Goal: Task Accomplishment & Management: Manage account settings

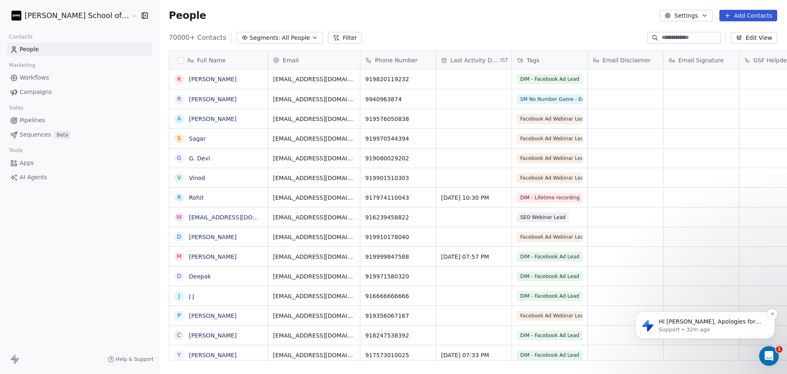
click at [696, 323] on p "Hi [PERSON_NAME], Apologies for the delayed response over the weekend. We could…" at bounding box center [712, 322] width 106 height 8
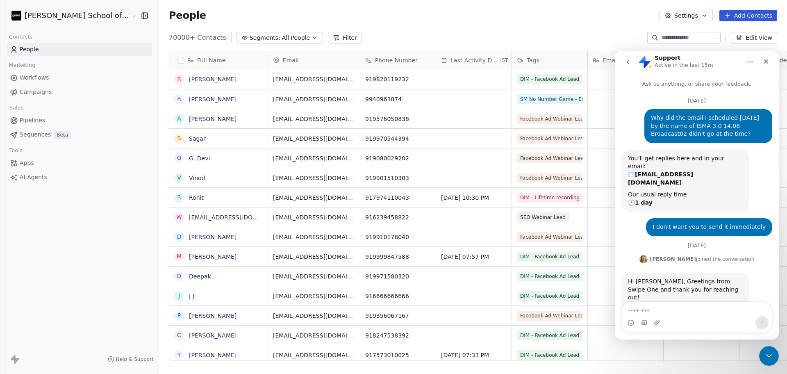
scroll to position [36, 0]
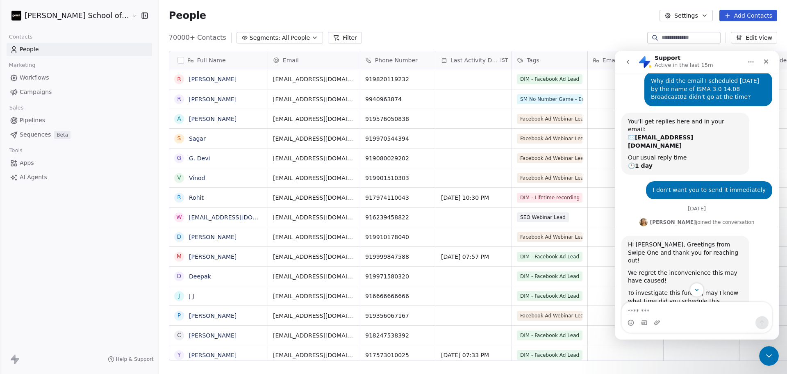
click at [698, 269] on div "We regret the inconvenience this may have caused!" at bounding box center [685, 277] width 115 height 16
click at [701, 288] on button "Scroll to bottom" at bounding box center [696, 289] width 15 height 15
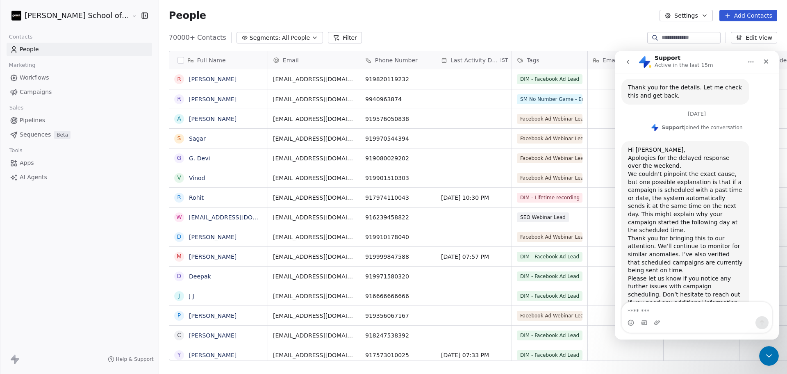
scroll to position [373, 0]
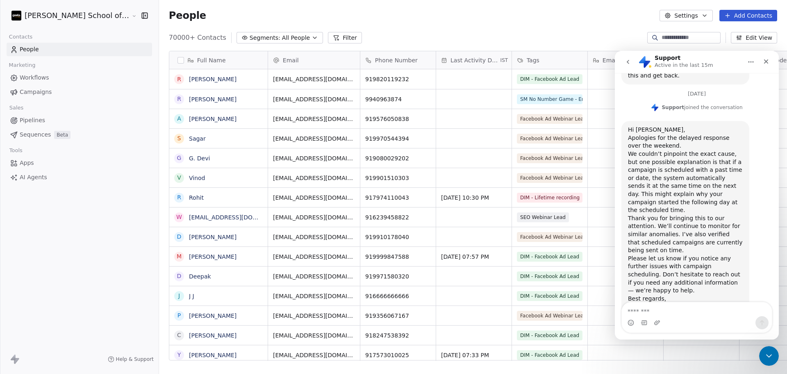
click at [687, 171] on div "We couldn’t pinpoint the exact cause, but one possible explanation is that if a…" at bounding box center [685, 182] width 115 height 64
click at [543, 15] on div "People Settings Add Contacts" at bounding box center [473, 15] width 608 height 11
click at [766, 61] on icon "Close" at bounding box center [766, 61] width 5 height 5
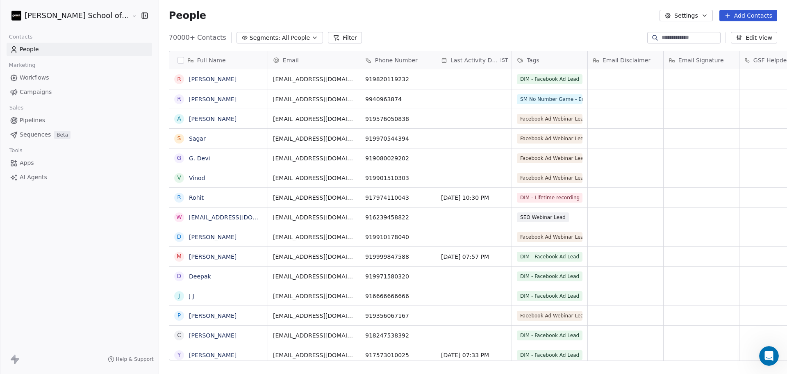
scroll to position [365, 0]
click at [671, 12] on icon "button" at bounding box center [668, 15] width 7 height 7
click at [695, 61] on span "Import" at bounding box center [691, 59] width 19 height 9
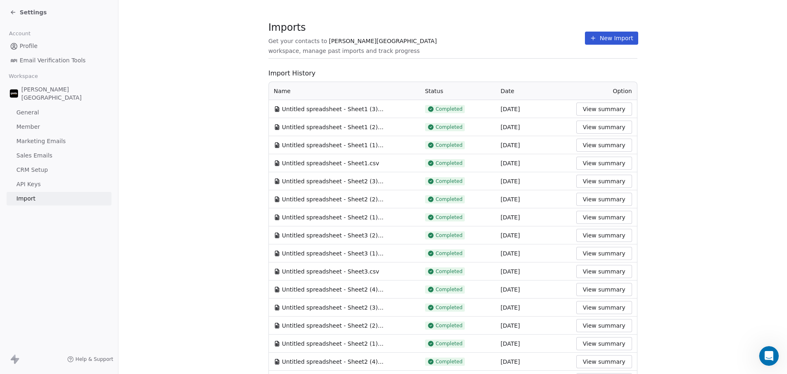
click at [595, 38] on button "New Import" at bounding box center [611, 38] width 53 height 13
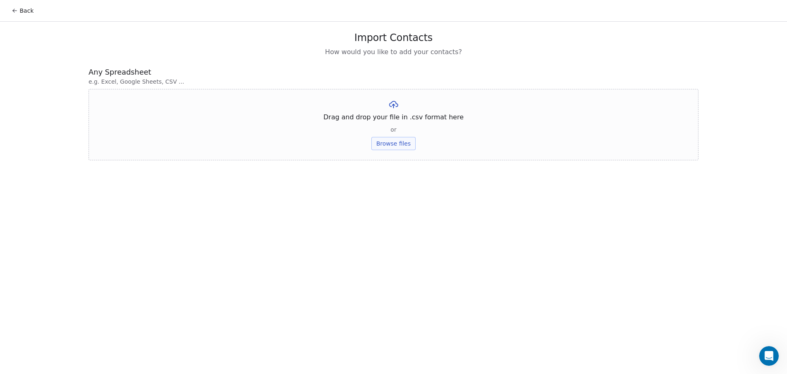
click at [378, 145] on button "Browse files" at bounding box center [393, 143] width 44 height 13
click at [390, 124] on button "Upload" at bounding box center [393, 120] width 30 height 13
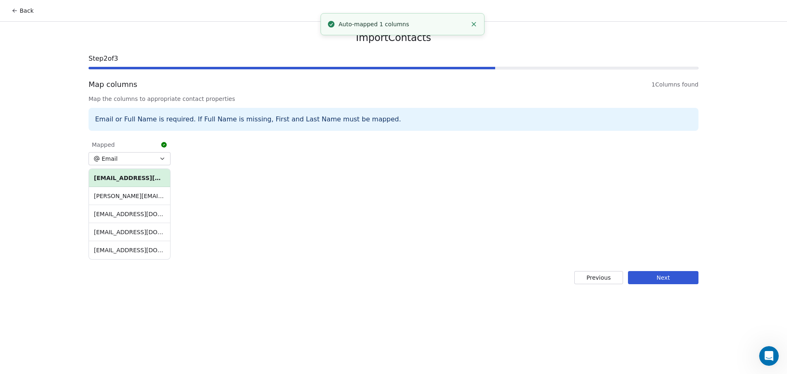
click at [663, 278] on button "Next" at bounding box center [663, 277] width 71 height 13
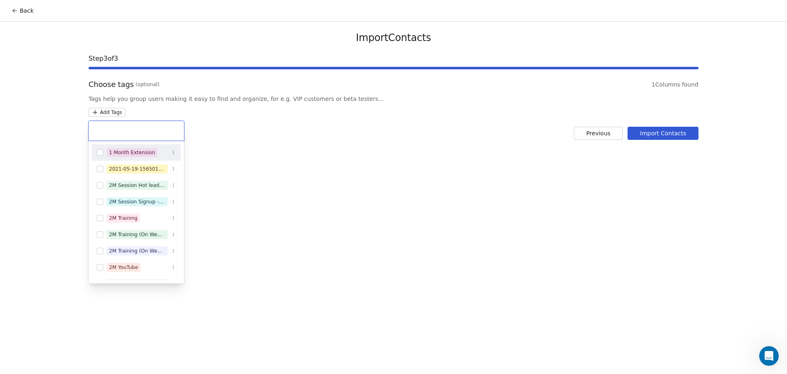
click at [104, 116] on html "Back Import Contacts Step 3 of 3 Choose tags (optional) 1 Columns found Tags he…" at bounding box center [393, 187] width 787 height 374
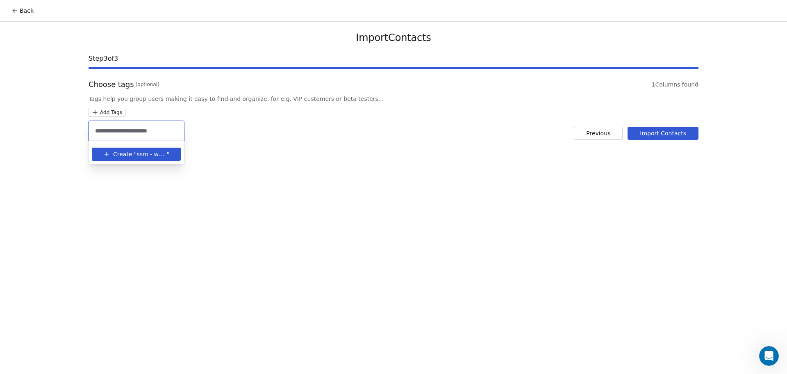
click at [136, 131] on input "**********" at bounding box center [136, 130] width 86 height 9
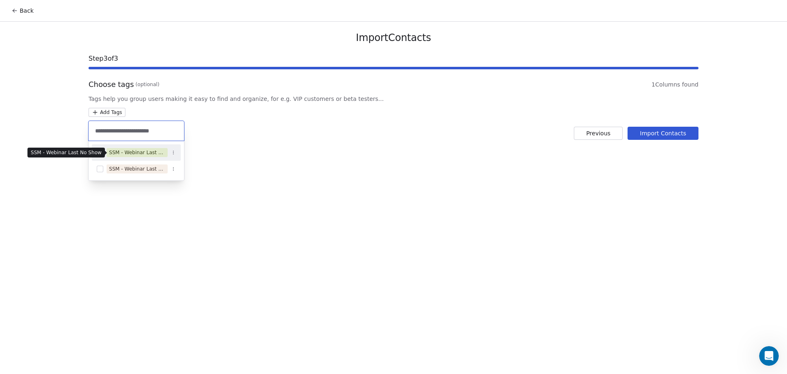
type input "**********"
click at [149, 150] on div "SSM - Webinar Last No Show" at bounding box center [137, 152] width 56 height 7
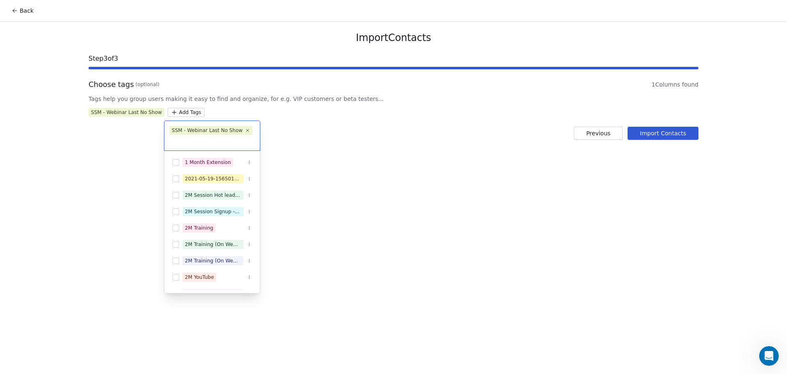
click at [277, 136] on html "Back Import Contacts Step 3 of 3 Choose tags (optional) 1 Columns found Tags he…" at bounding box center [393, 187] width 787 height 374
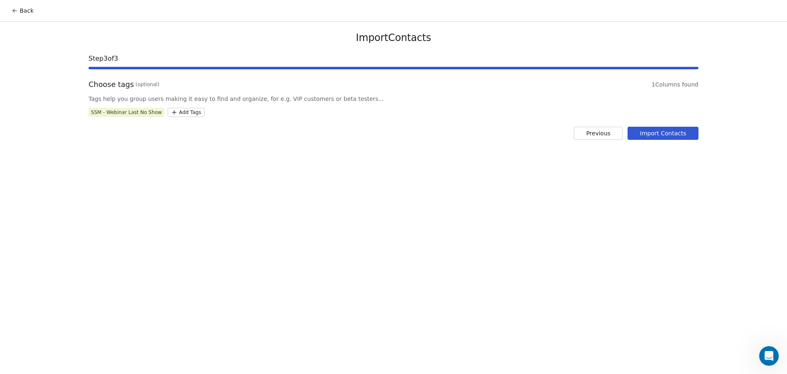
click at [649, 131] on button "Import Contacts" at bounding box center [663, 133] width 71 height 13
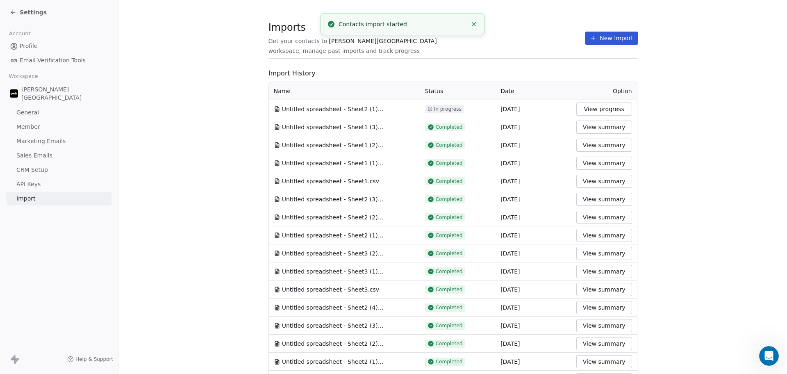
click at [215, 89] on section "Imports Get your contacts to [PERSON_NAME] School workspace, manage past import…" at bounding box center [452, 325] width 669 height 650
click at [531, 44] on div "Imports Get your contacts to [PERSON_NAME] School workspace, manage past import…" at bounding box center [453, 38] width 369 height 14
click at [600, 35] on button "New Import" at bounding box center [611, 38] width 53 height 13
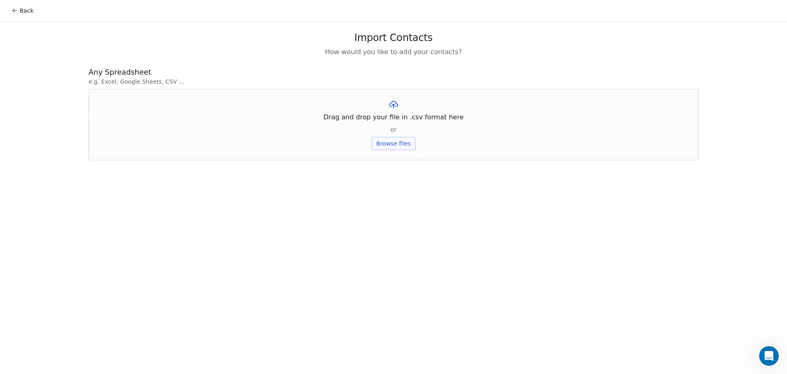
click at [396, 140] on button "Browse files" at bounding box center [393, 143] width 44 height 13
click at [387, 121] on button "Upload" at bounding box center [393, 120] width 30 height 13
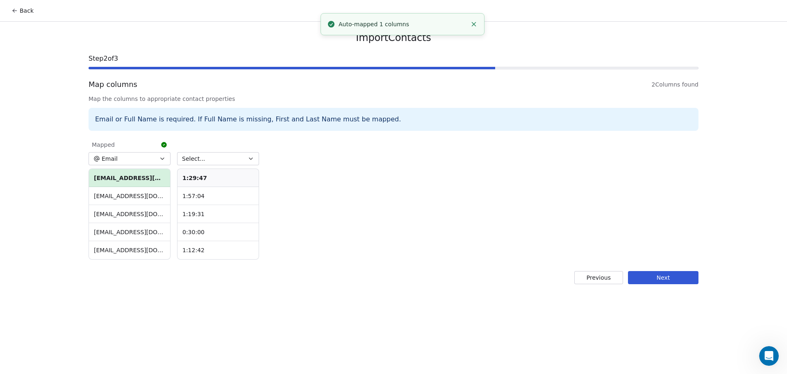
click at [251, 156] on icon "button" at bounding box center [251, 158] width 7 height 7
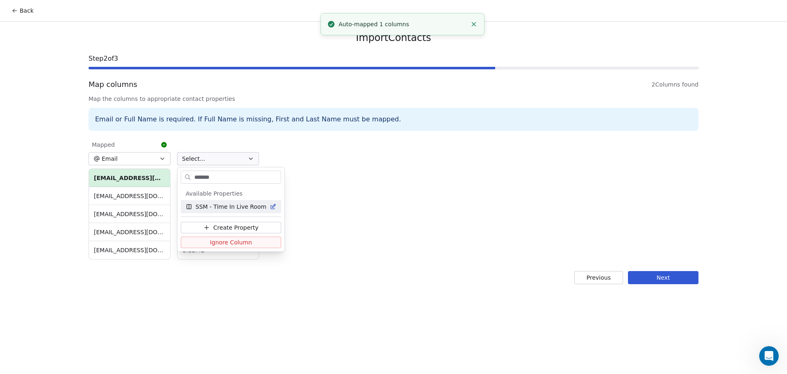
type input "*******"
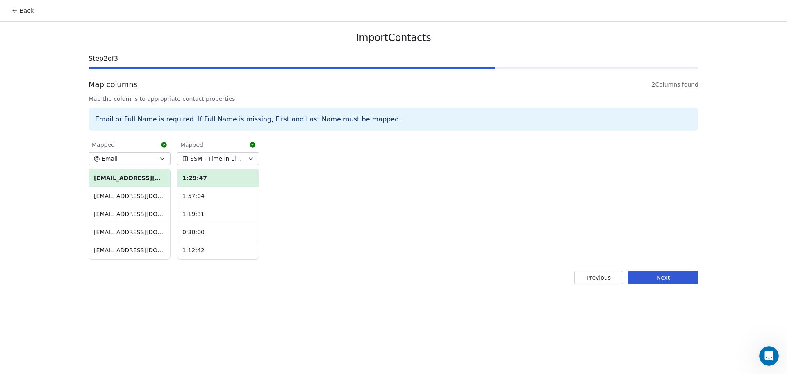
click at [679, 277] on button "Next" at bounding box center [663, 277] width 71 height 13
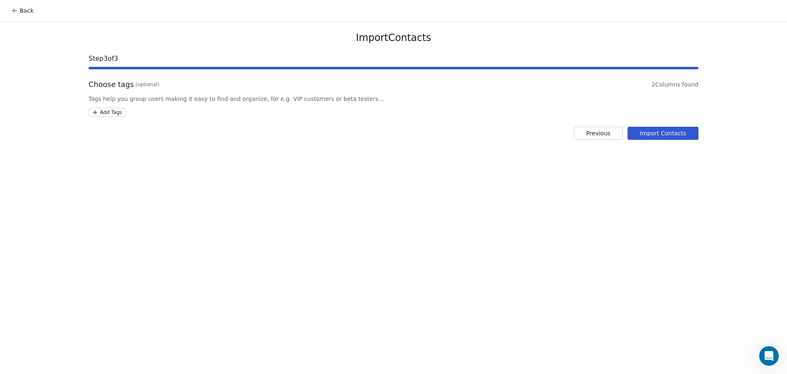
click at [114, 105] on div "Choose tags (optional) 2 Columns found Tags help you group users making it easy…" at bounding box center [394, 98] width 610 height 38
click at [117, 112] on html "Back Import Contacts Step 3 of 3 Choose tags (optional) 2 Columns found Tags he…" at bounding box center [393, 187] width 787 height 374
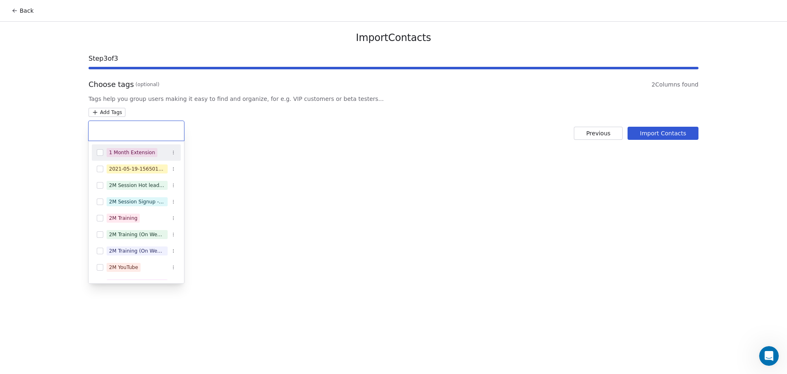
click at [137, 133] on input "text" at bounding box center [136, 130] width 86 height 9
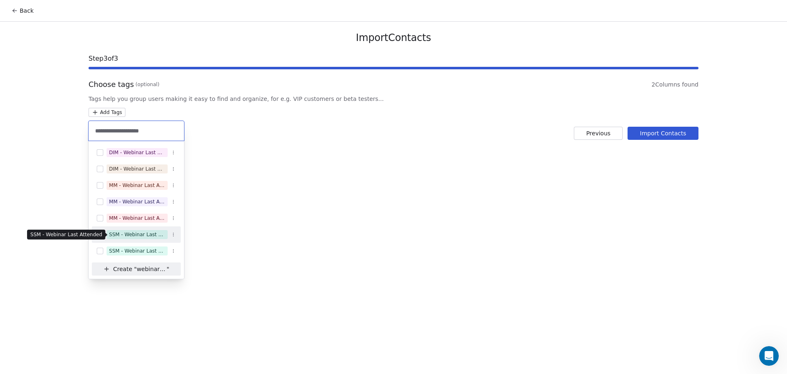
type input "**********"
click at [161, 233] on div "SSM - Webinar Last Attended" at bounding box center [137, 234] width 56 height 7
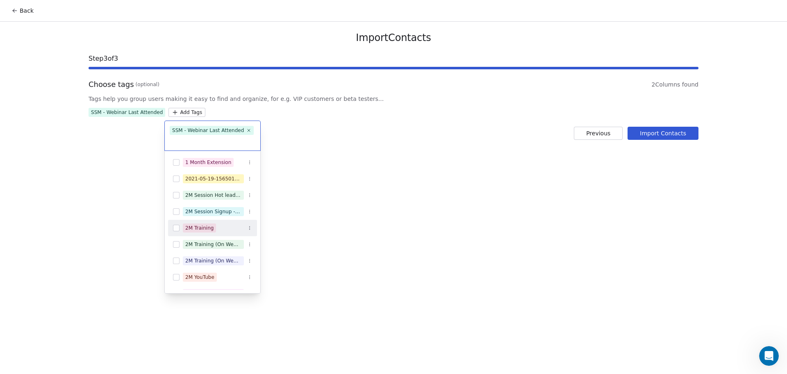
click at [521, 191] on html "Back Import Contacts Step 3 of 3 Choose tags (optional) 2 Columns found Tags he…" at bounding box center [393, 187] width 787 height 374
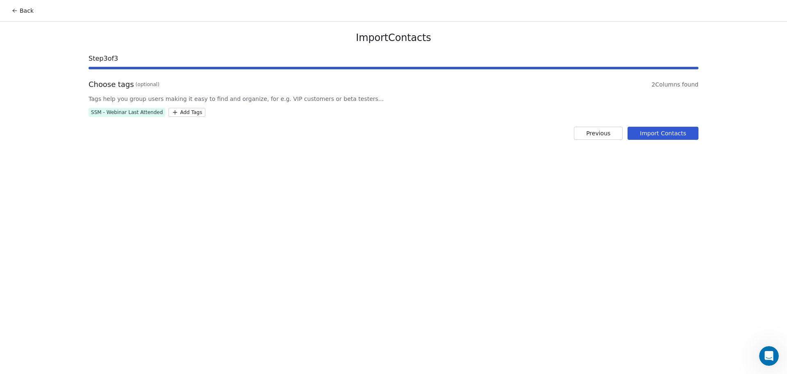
click at [675, 133] on button "Import Contacts" at bounding box center [663, 133] width 71 height 13
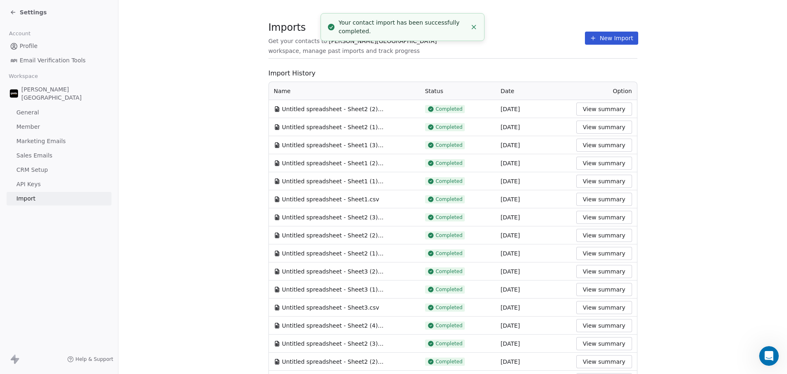
click at [483, 58] on span at bounding box center [453, 58] width 369 height 0
click at [596, 33] on button "New Import" at bounding box center [611, 38] width 53 height 13
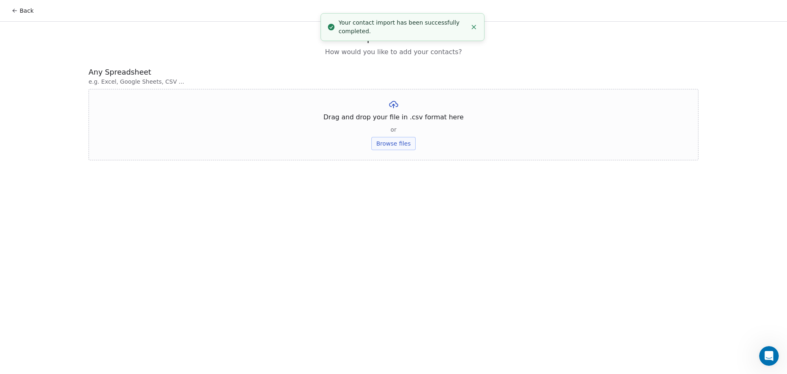
click at [399, 137] on button "Browse files" at bounding box center [393, 143] width 44 height 13
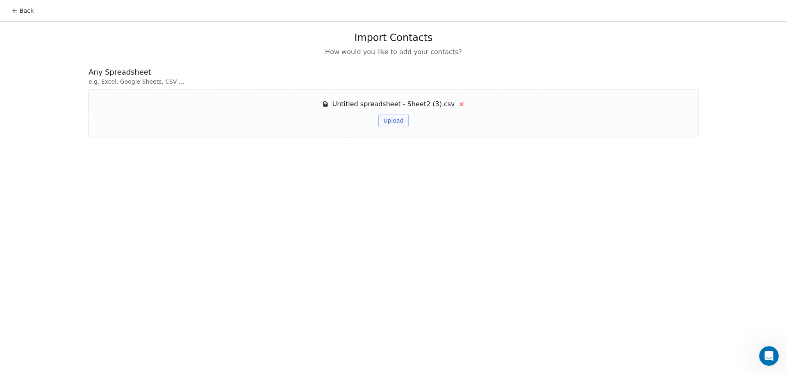
click at [389, 121] on button "Upload" at bounding box center [393, 120] width 30 height 13
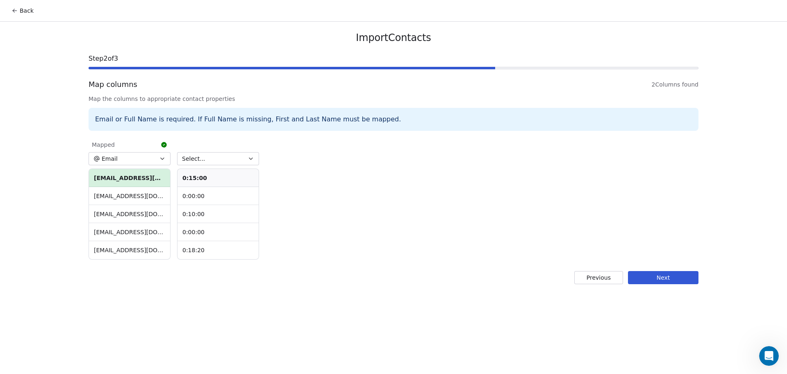
click at [217, 157] on button "Select..." at bounding box center [218, 158] width 82 height 13
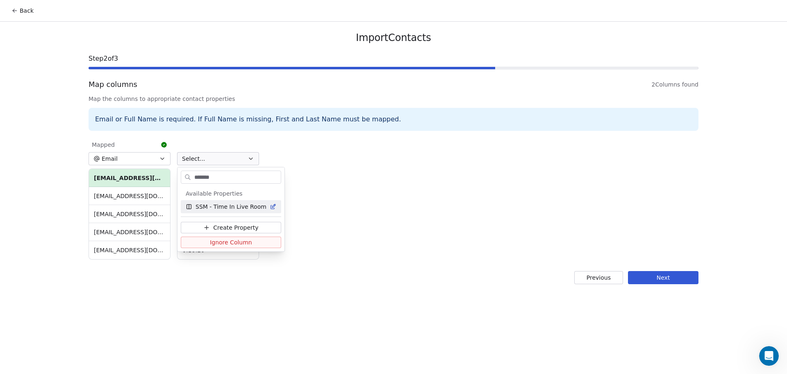
type input "*******"
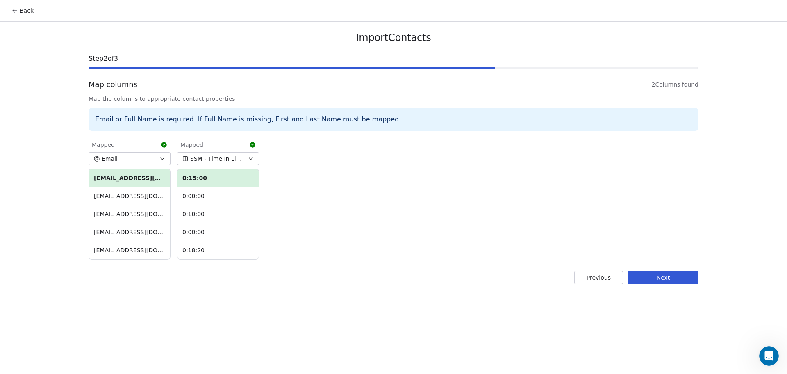
click at [684, 276] on button "Next" at bounding box center [663, 277] width 71 height 13
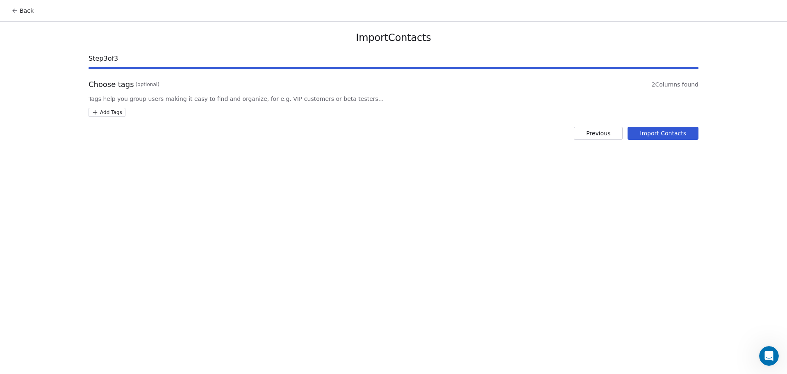
click at [115, 115] on html "Back Import Contacts Step 3 of 3 Choose tags (optional) 2 Columns found Tags he…" at bounding box center [393, 187] width 787 height 374
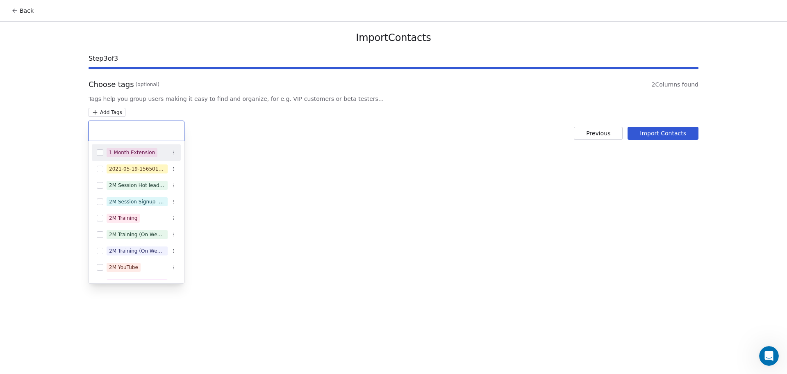
click at [141, 130] on input "text" at bounding box center [136, 130] width 86 height 9
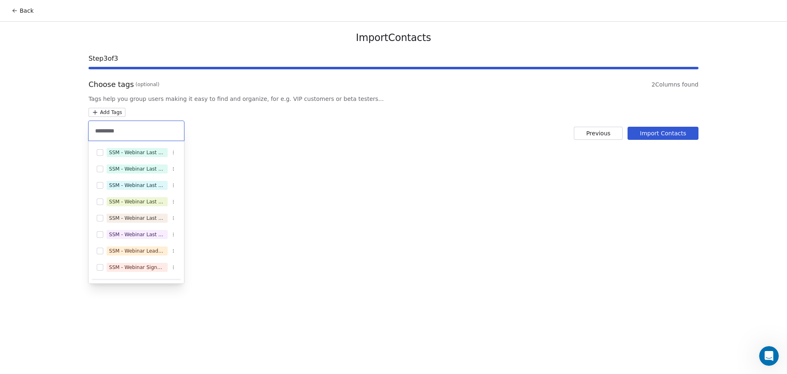
type input "********"
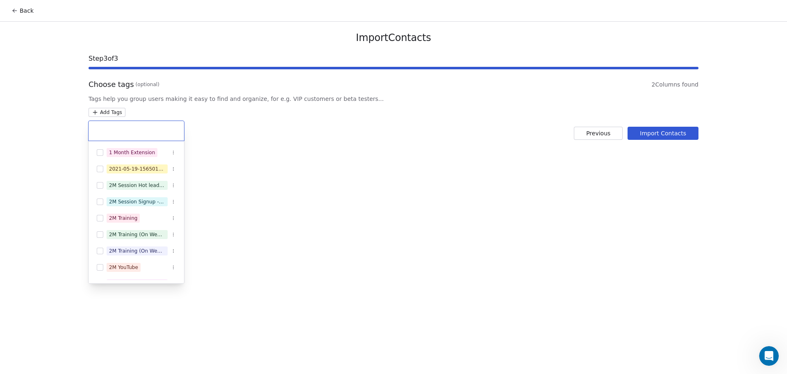
type input "*"
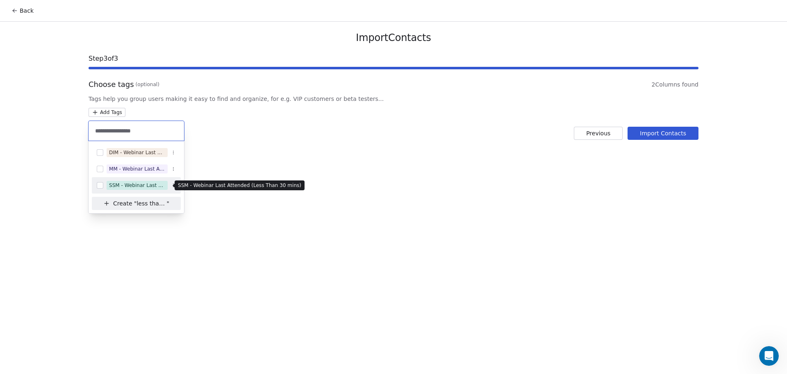
type input "**********"
click at [121, 186] on div "SSM - Webinar Last Attended (Less Than 30 mins)" at bounding box center [137, 185] width 56 height 7
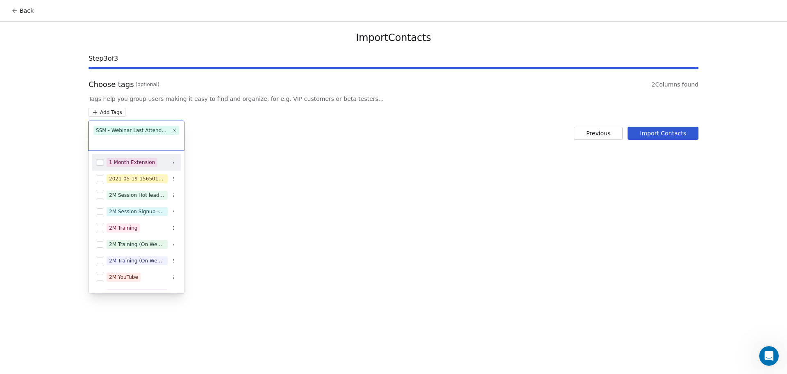
click at [250, 73] on html "Back Import Contacts Step 3 of 3 Choose tags (optional) 2 Columns found Tags he…" at bounding box center [393, 187] width 787 height 374
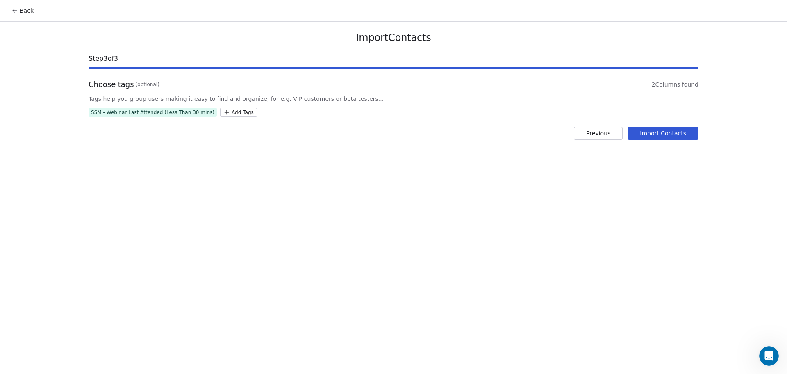
click at [689, 133] on button "Import Contacts" at bounding box center [663, 133] width 71 height 13
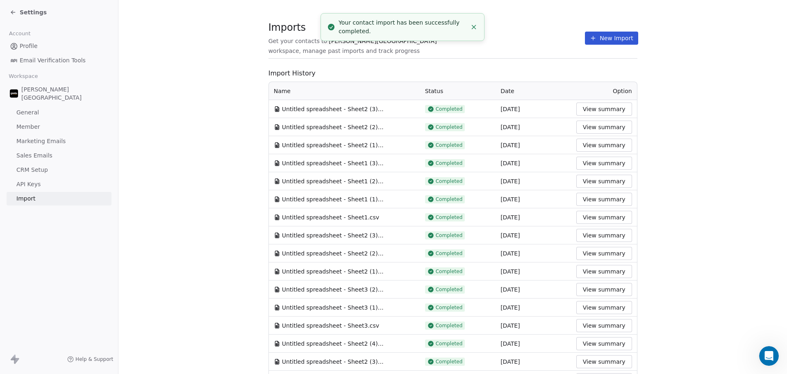
click at [564, 34] on div "Imports Get your contacts to [PERSON_NAME] School workspace, manage past import…" at bounding box center [453, 38] width 369 height 14
click at [599, 37] on button "New Import" at bounding box center [611, 38] width 53 height 13
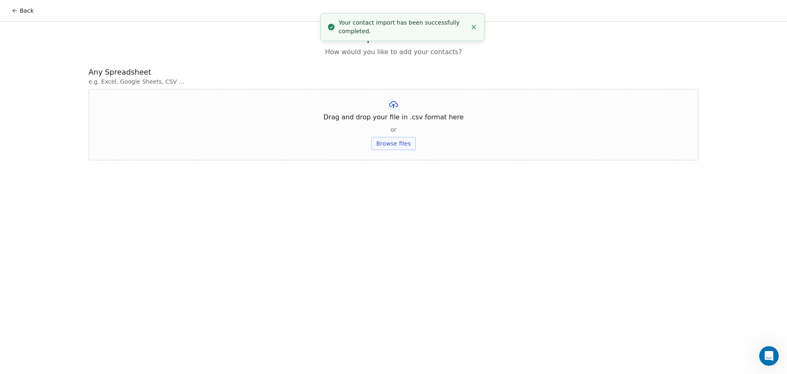
click at [403, 134] on div "Drag and drop your file in .csv format here or Browse files" at bounding box center [394, 124] width 610 height 71
click at [401, 141] on button "Browse files" at bounding box center [393, 143] width 44 height 13
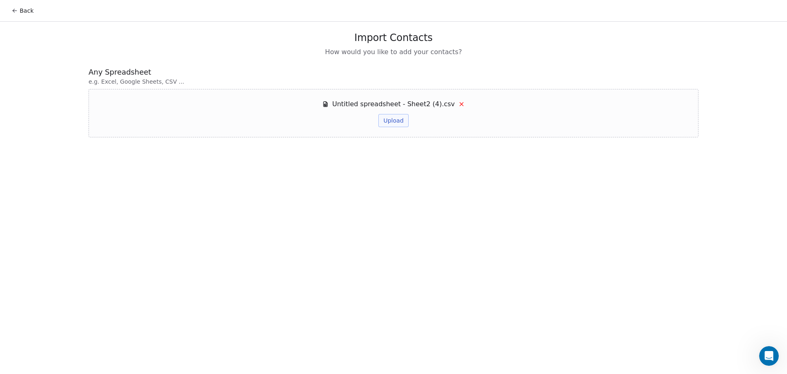
click at [405, 119] on button "Upload" at bounding box center [393, 120] width 30 height 13
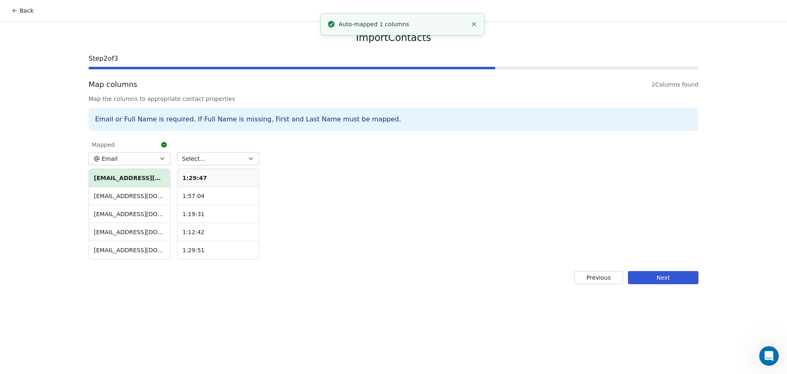
click at [228, 157] on button "Select..." at bounding box center [218, 158] width 82 height 13
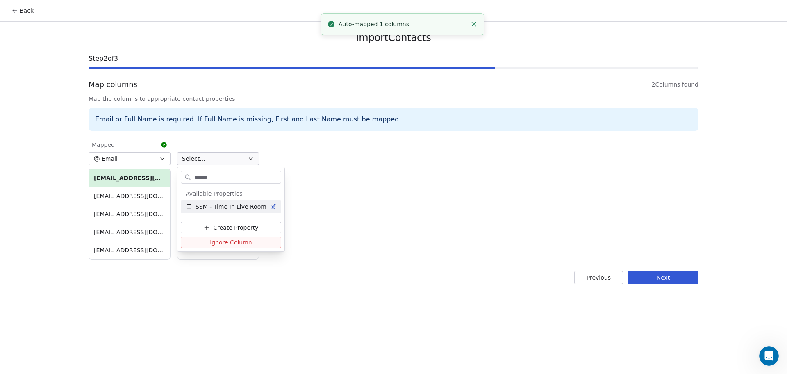
type input "*******"
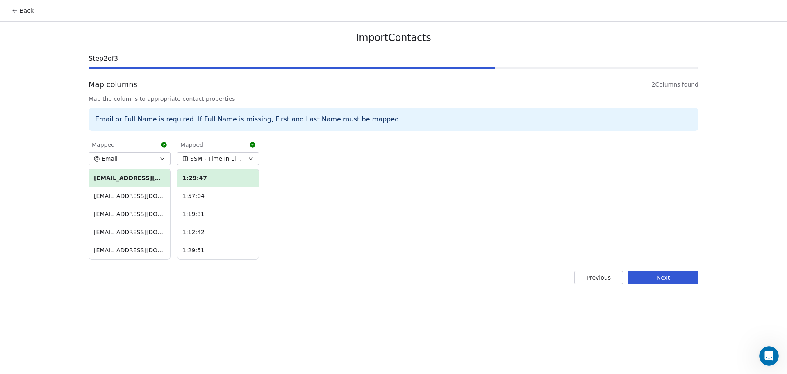
click at [659, 276] on button "Next" at bounding box center [663, 277] width 71 height 13
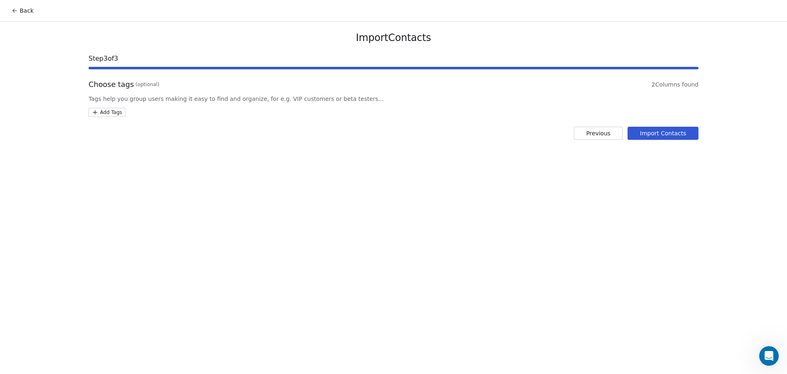
click at [111, 109] on html "Back Import Contacts Step 3 of 3 Choose tags (optional) 2 Columns found Tags he…" at bounding box center [393, 187] width 787 height 374
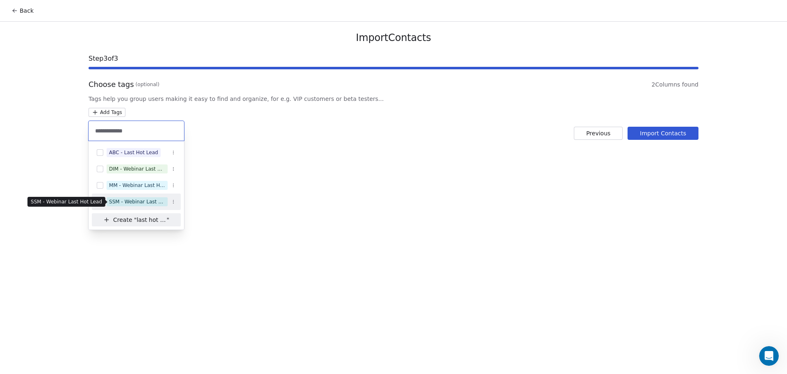
type input "**********"
click at [143, 203] on div "SSM - Webinar Last Hot Lead" at bounding box center [137, 201] width 56 height 7
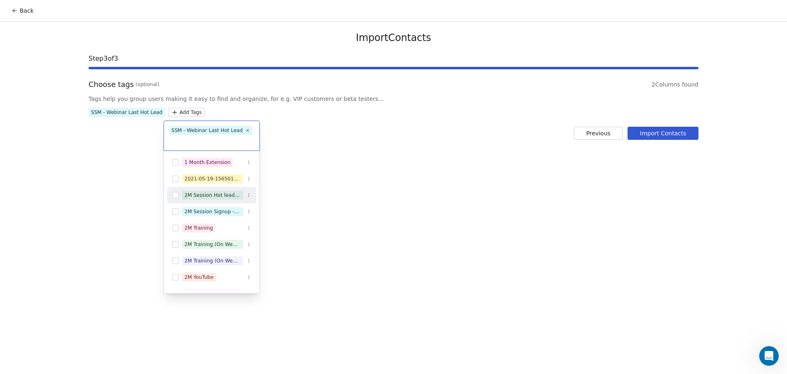
click at [342, 160] on html "Back Import Contacts Step 3 of 3 Choose tags (optional) 2 Columns found Tags he…" at bounding box center [393, 187] width 787 height 374
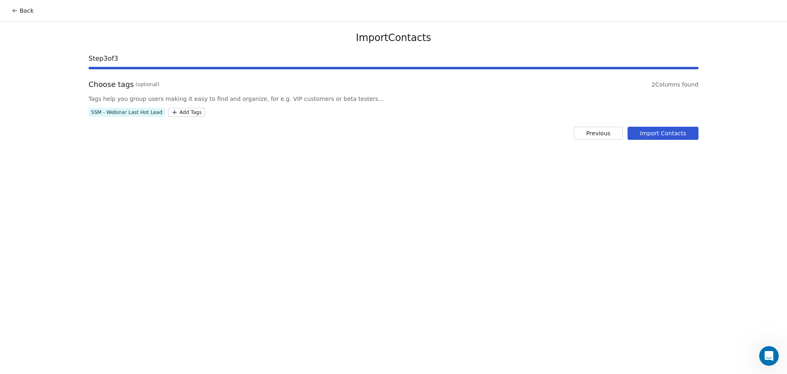
click at [673, 133] on button "Import Contacts" at bounding box center [663, 133] width 71 height 13
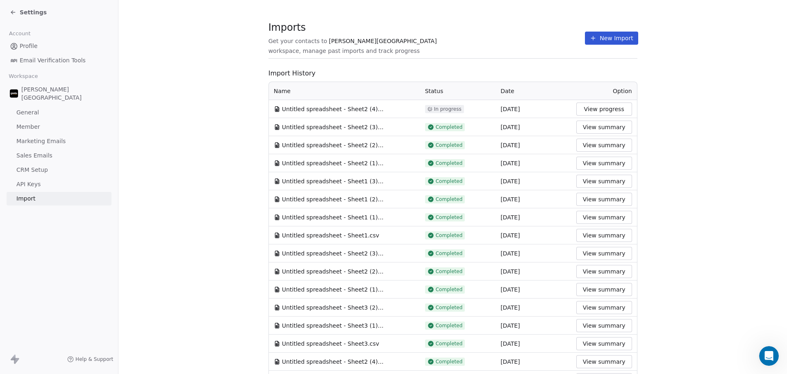
click at [500, 66] on div "Imports Get your contacts to [PERSON_NAME] School workspace, manage past import…" at bounding box center [453, 351] width 369 height 651
